Goal: Use online tool/utility: Use online tool/utility

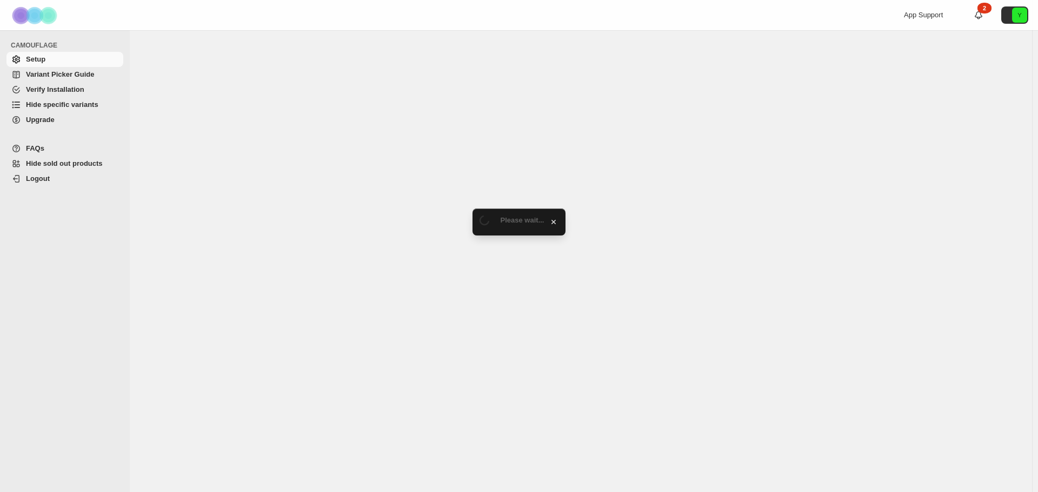
click at [67, 105] on span "Hide specific variants" at bounding box center [62, 105] width 72 height 8
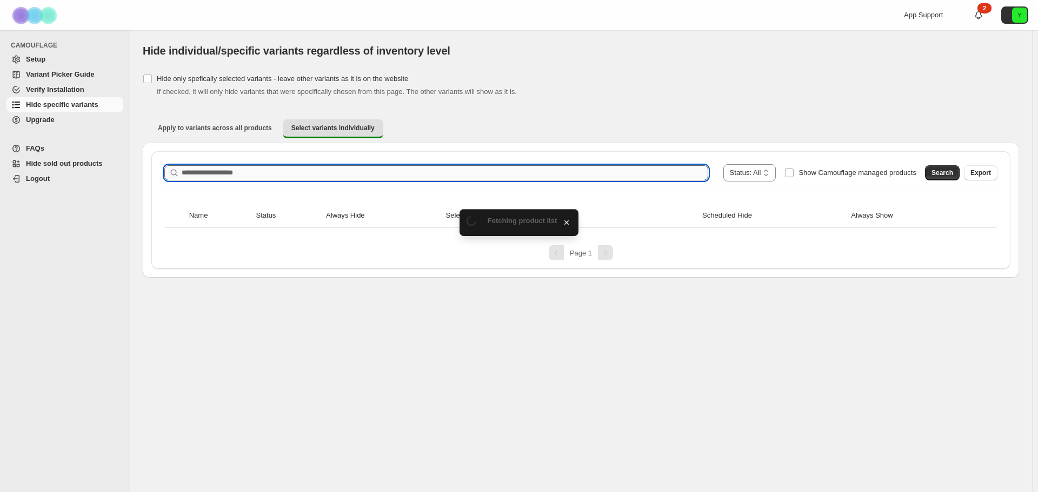
click at [267, 173] on input "Search product name" at bounding box center [445, 172] width 526 height 15
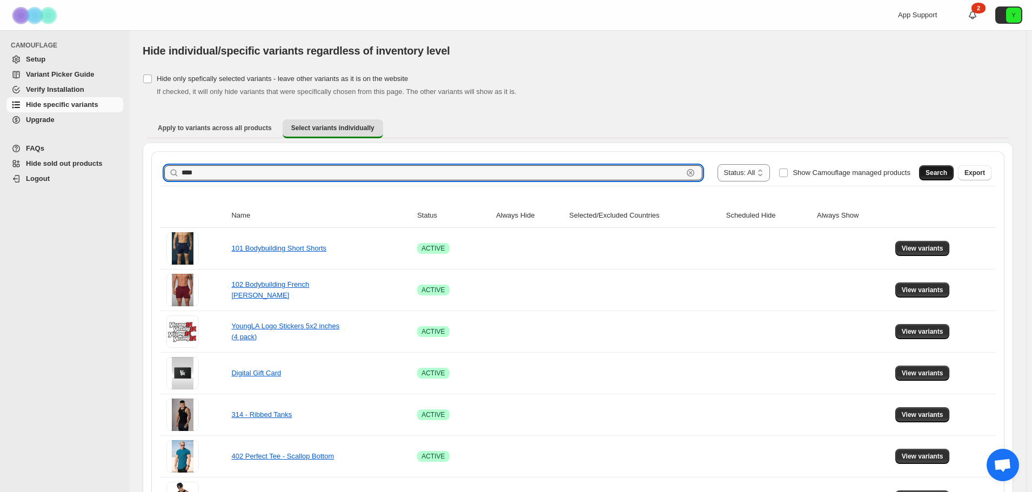
type input "****"
click at [947, 172] on span "Search" at bounding box center [937, 173] width 22 height 9
